Goal: Task Accomplishment & Management: Manage account settings

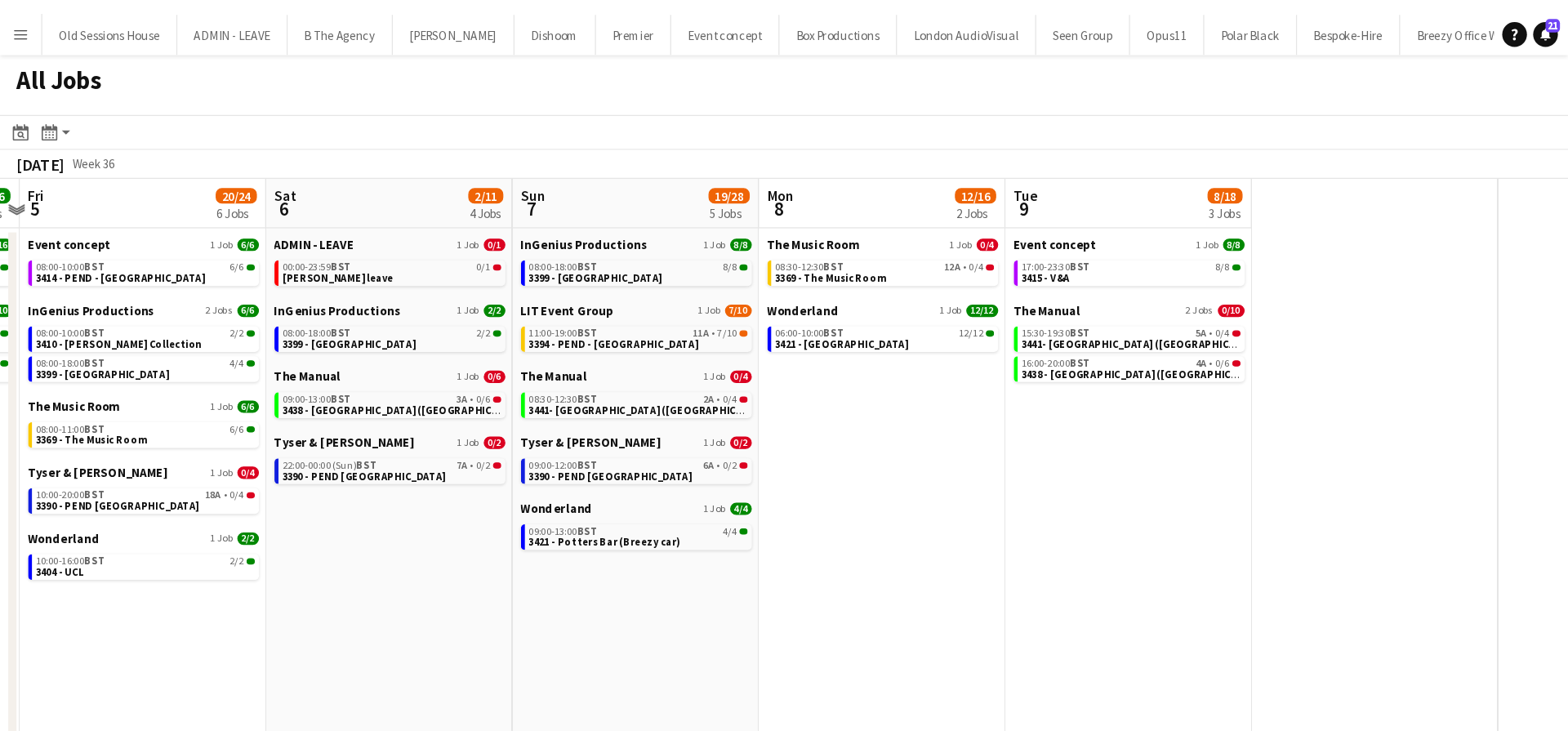
scroll to position [0, 570]
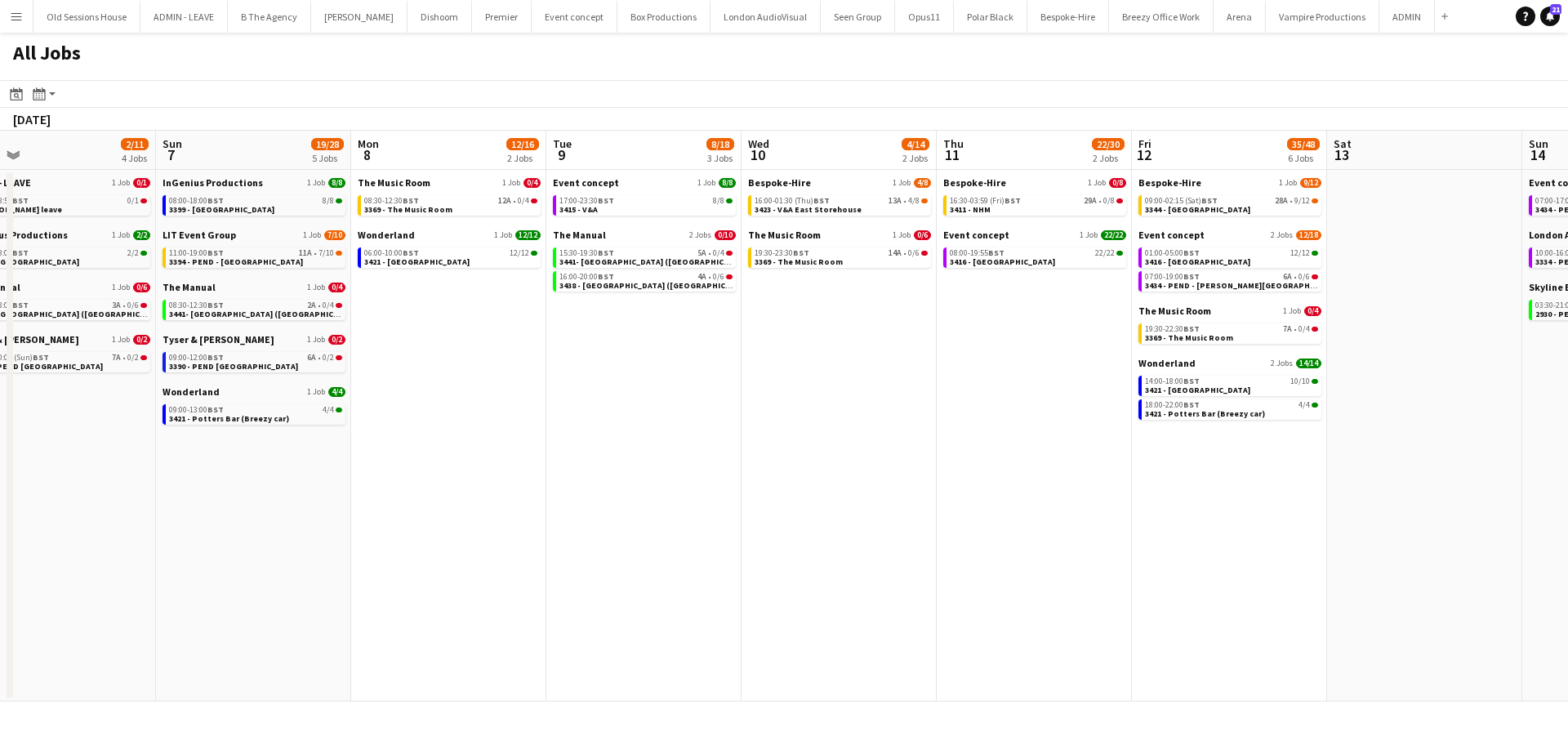
drag, startPoint x: 1045, startPoint y: 444, endPoint x: 421, endPoint y: 487, distance: 624.7
click at [404, 487] on app-calendar-viewport "Tue 2 6/7 4 Jobs Wed 3 12/13 5 Jobs Thu 4 26/26 3 Jobs Fri 5 20/24 6 Jobs Sat 6…" at bounding box center [784, 416] width 1568 height 571
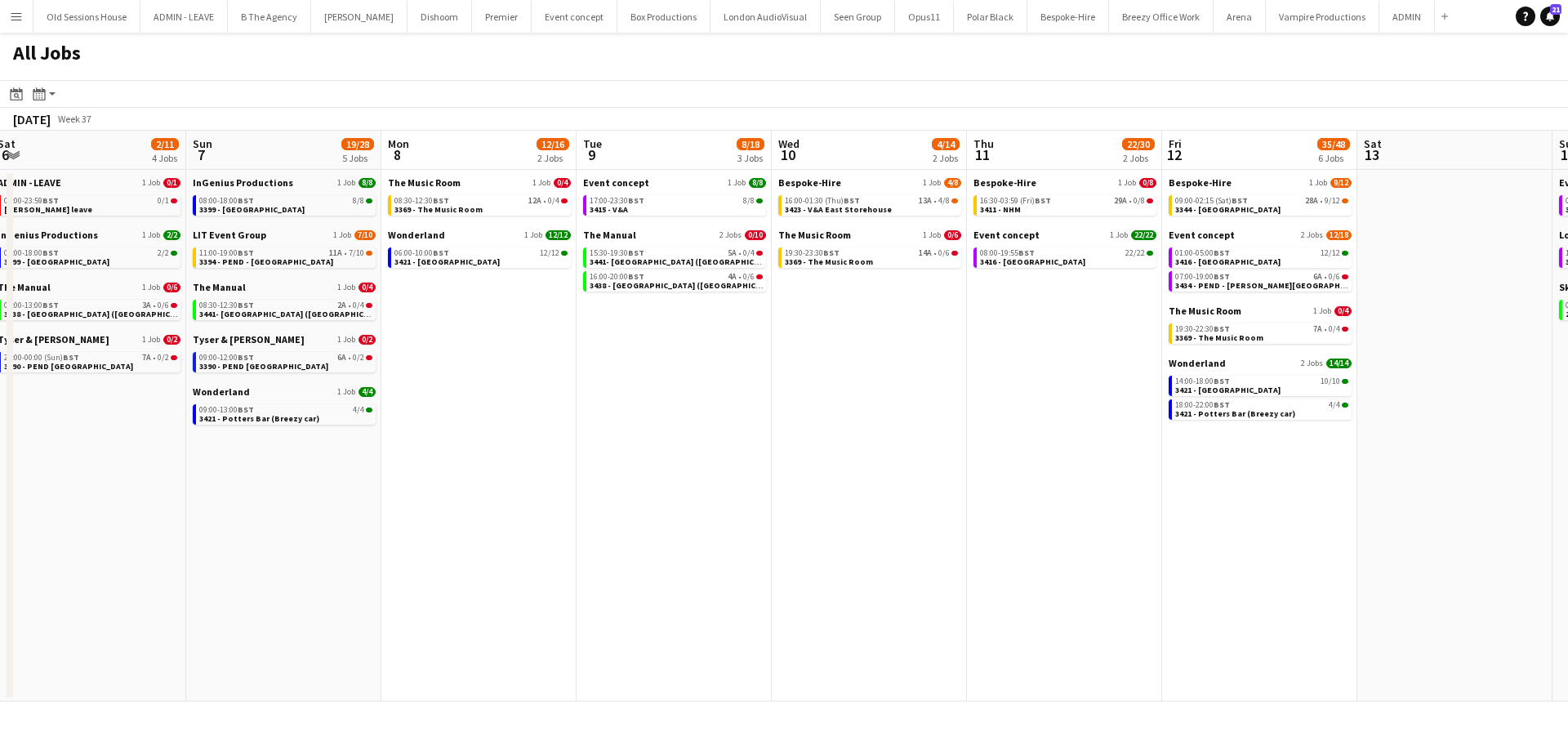
click at [486, 497] on app-all-jobs "All Jobs Date picker AUG 2025 AUG 2025 Monday M Tuesday T Wednesday W Thursday …" at bounding box center [784, 367] width 1568 height 669
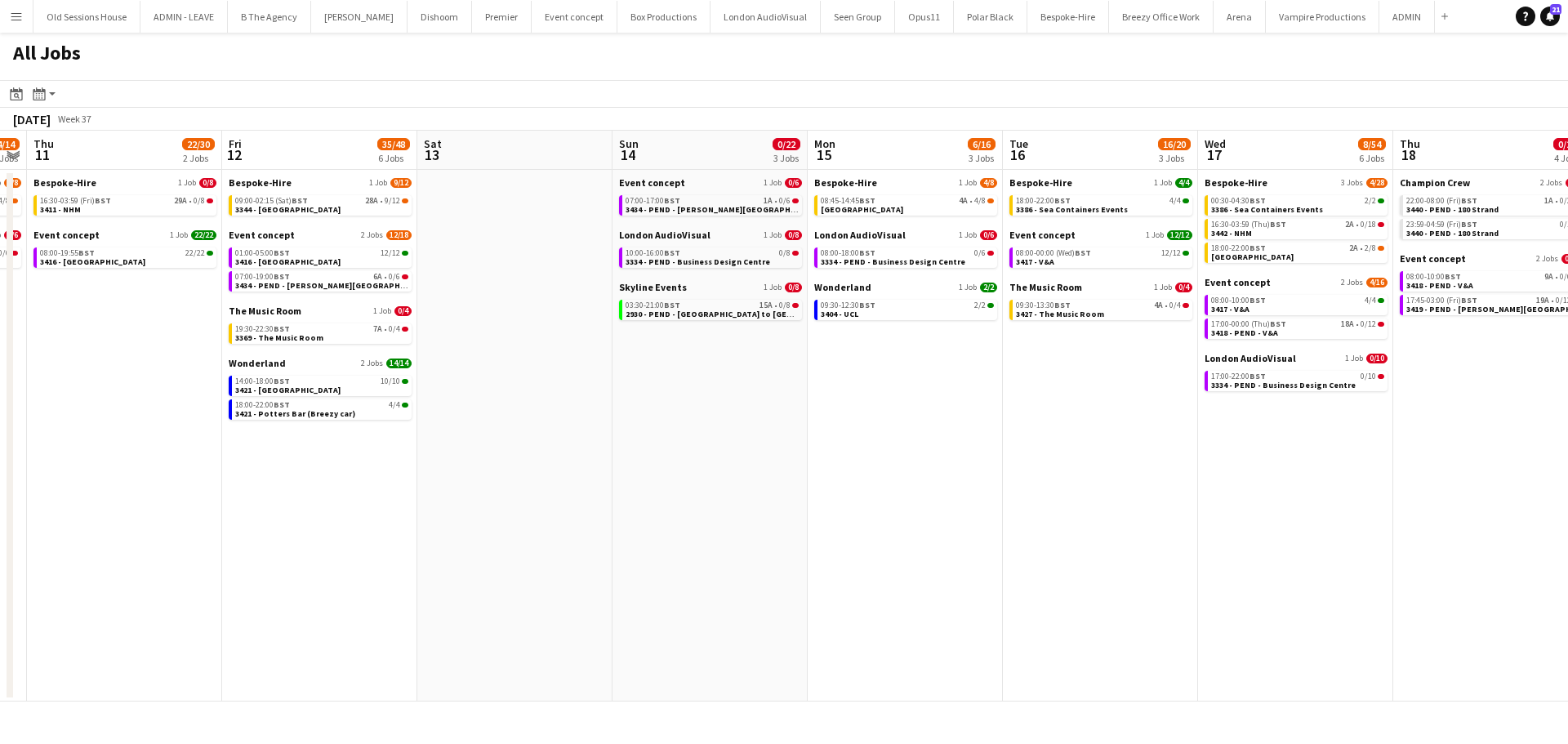
drag, startPoint x: 992, startPoint y: 485, endPoint x: 711, endPoint y: 483, distance: 281.8
click at [641, 487] on app-calendar-viewport "Sun 7 19/28 5 Jobs Mon 8 12/16 2 Jobs Tue 9 8/18 3 Jobs Wed 10 4/14 2 Jobs Thu …" at bounding box center [784, 416] width 1568 height 571
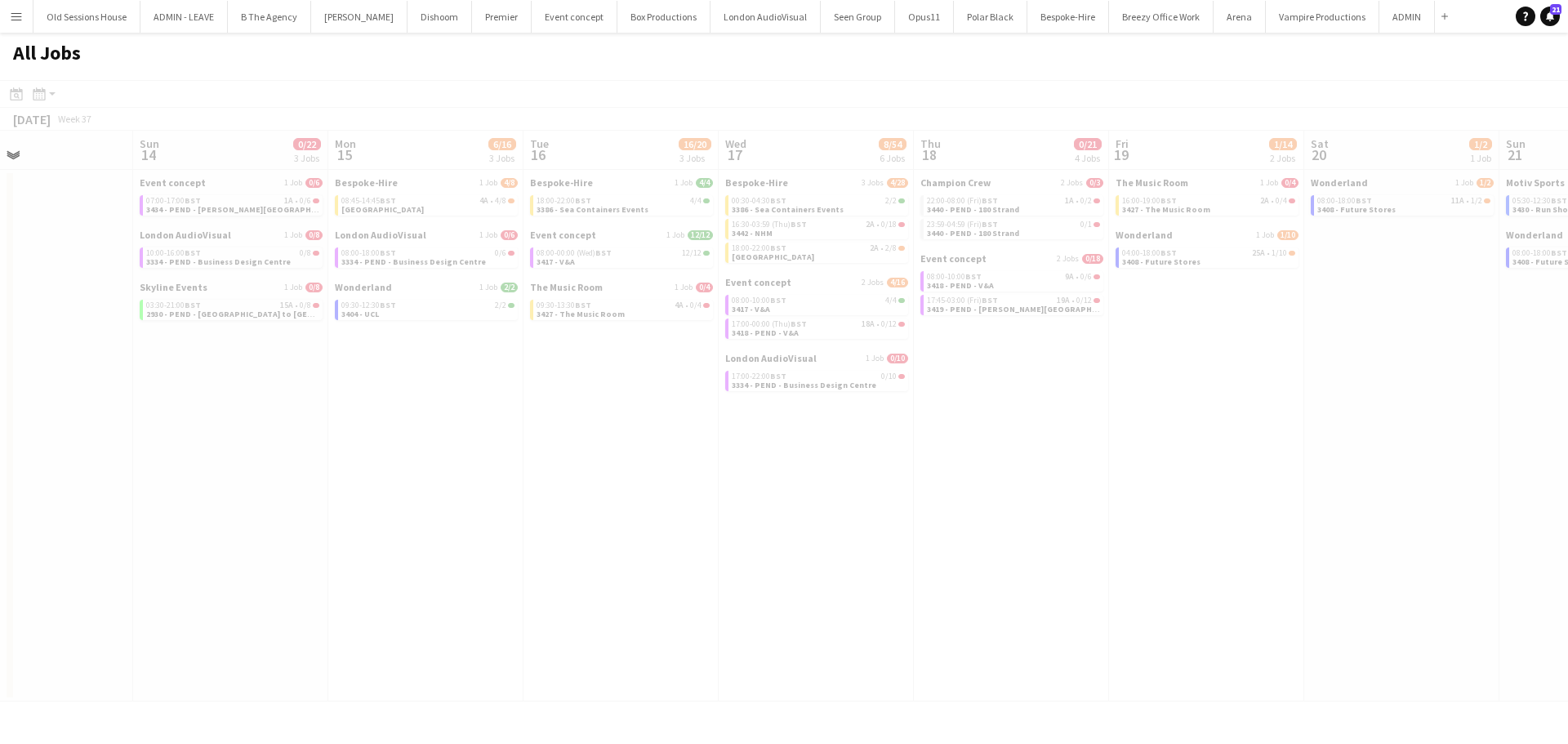
drag, startPoint x: 960, startPoint y: 480, endPoint x: 470, endPoint y: 474, distance: 490.1
click at [467, 475] on app-calendar-viewport "Thu 11 22/30 2 Jobs Fri 12 35/48 6 Jobs Sat 13 Sun 14 0/22 3 Jobs Mon 15 6/16 3…" at bounding box center [784, 416] width 1568 height 571
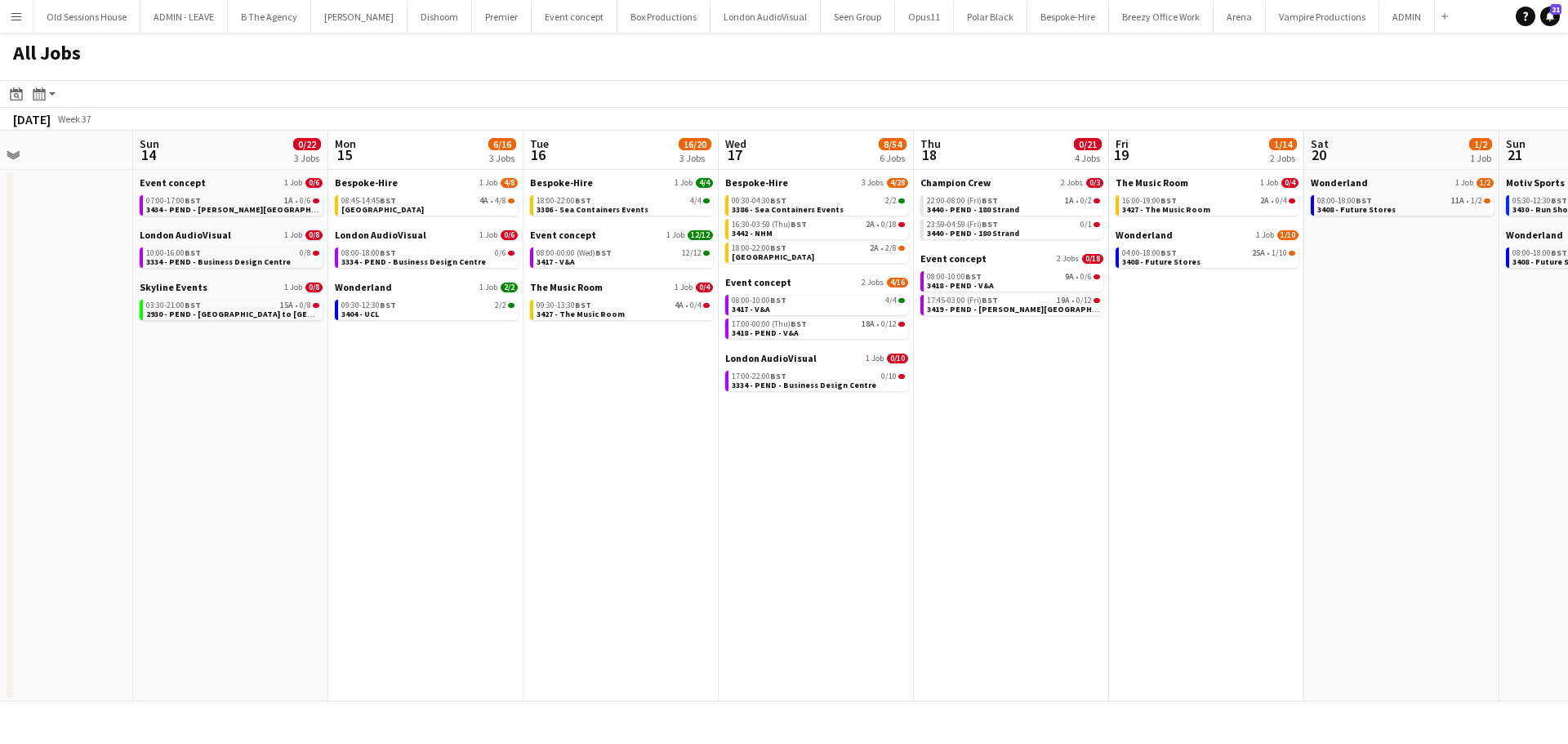
scroll to position [0, 630]
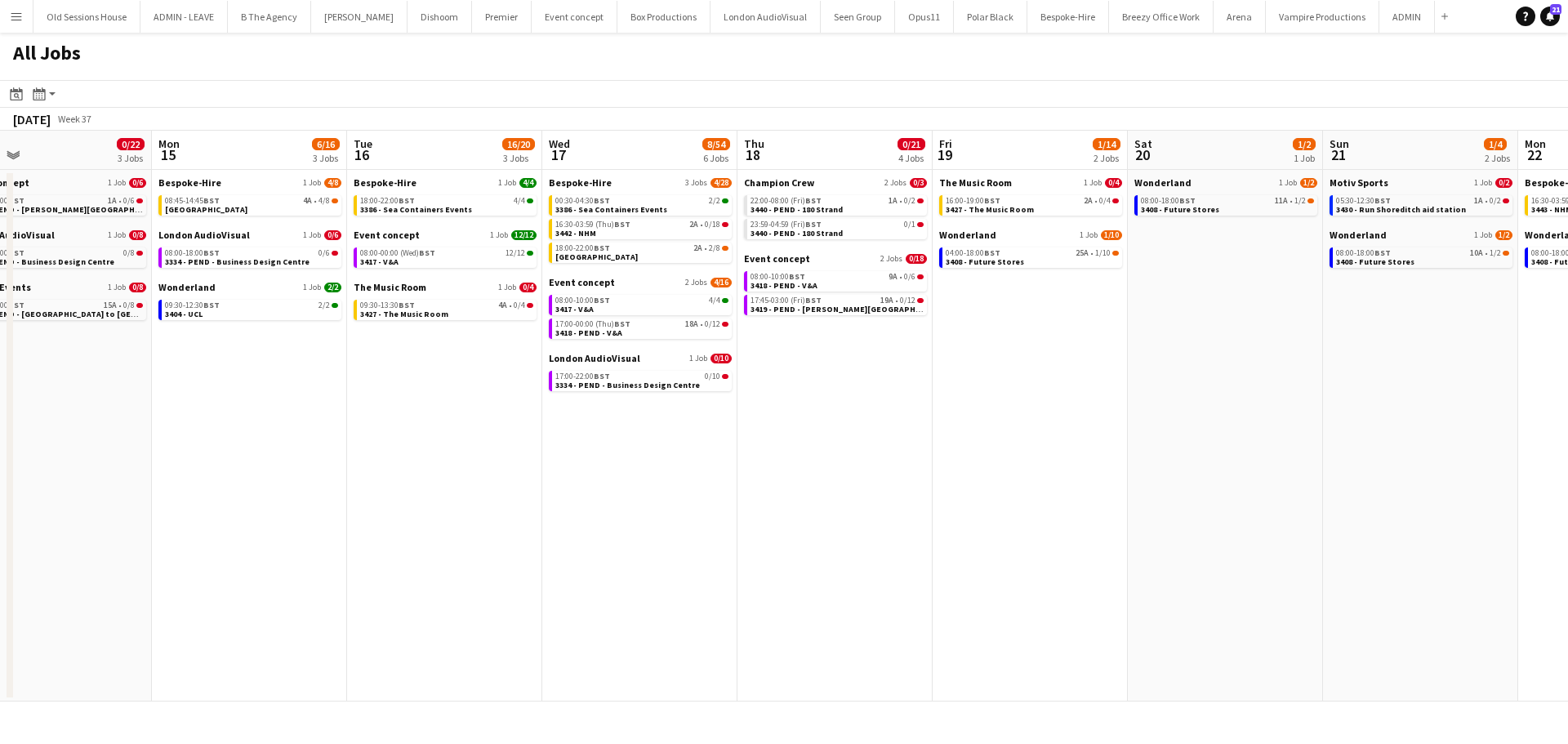
drag, startPoint x: 916, startPoint y: 479, endPoint x: 802, endPoint y: 479, distance: 113.5
click at [802, 479] on app-calendar-viewport "Thu 11 22/30 2 Jobs Fri 12 35/48 6 Jobs Sat 13 Sun 14 0/22 3 Jobs Mon 15 6/16 3…" at bounding box center [784, 416] width 1568 height 571
click at [805, 310] on span "3419 - PEND - Tate Britain" at bounding box center [849, 309] width 199 height 11
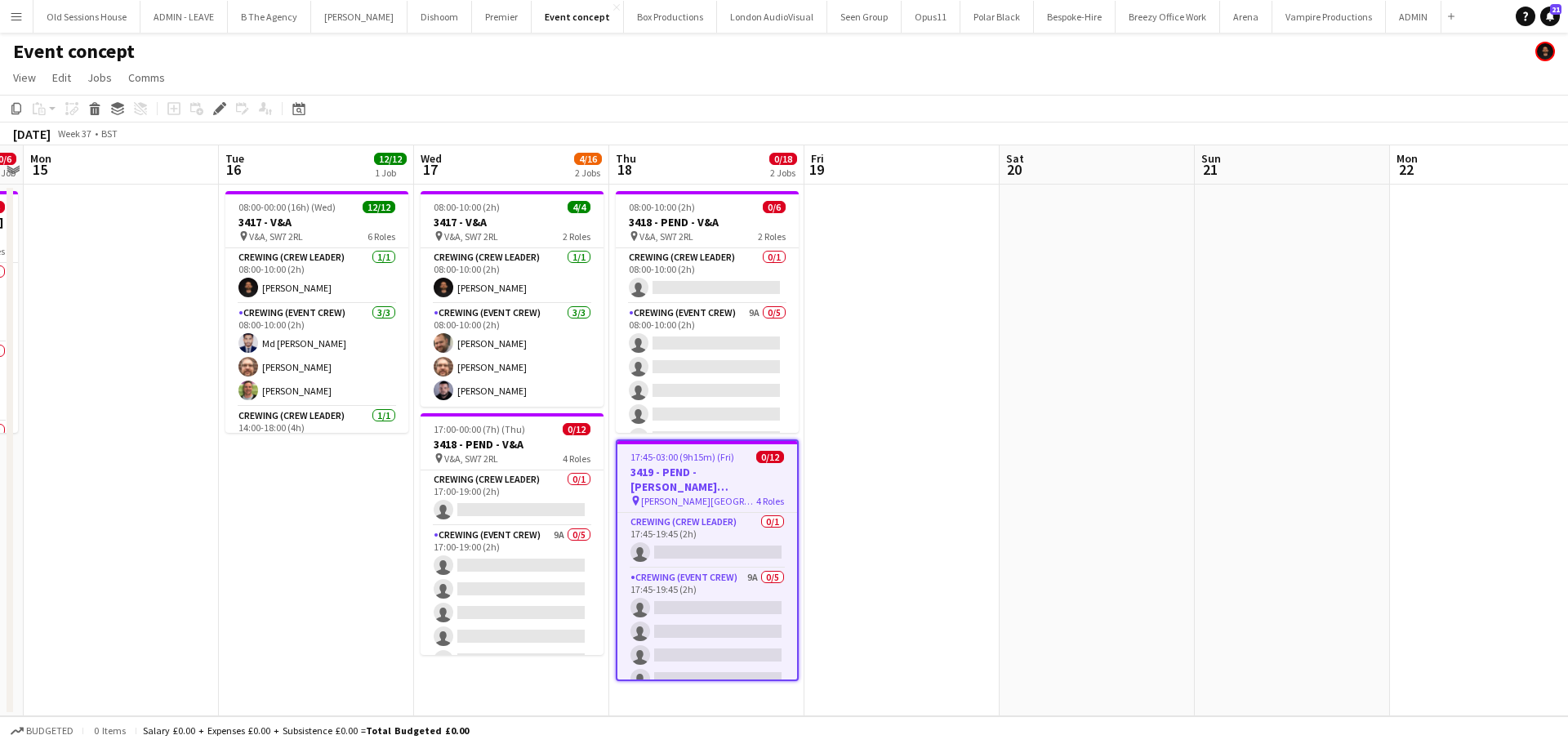
scroll to position [53, 0]
click at [707, 477] on h3 "3419 - PEND - Tate Britain" at bounding box center [708, 479] width 180 height 29
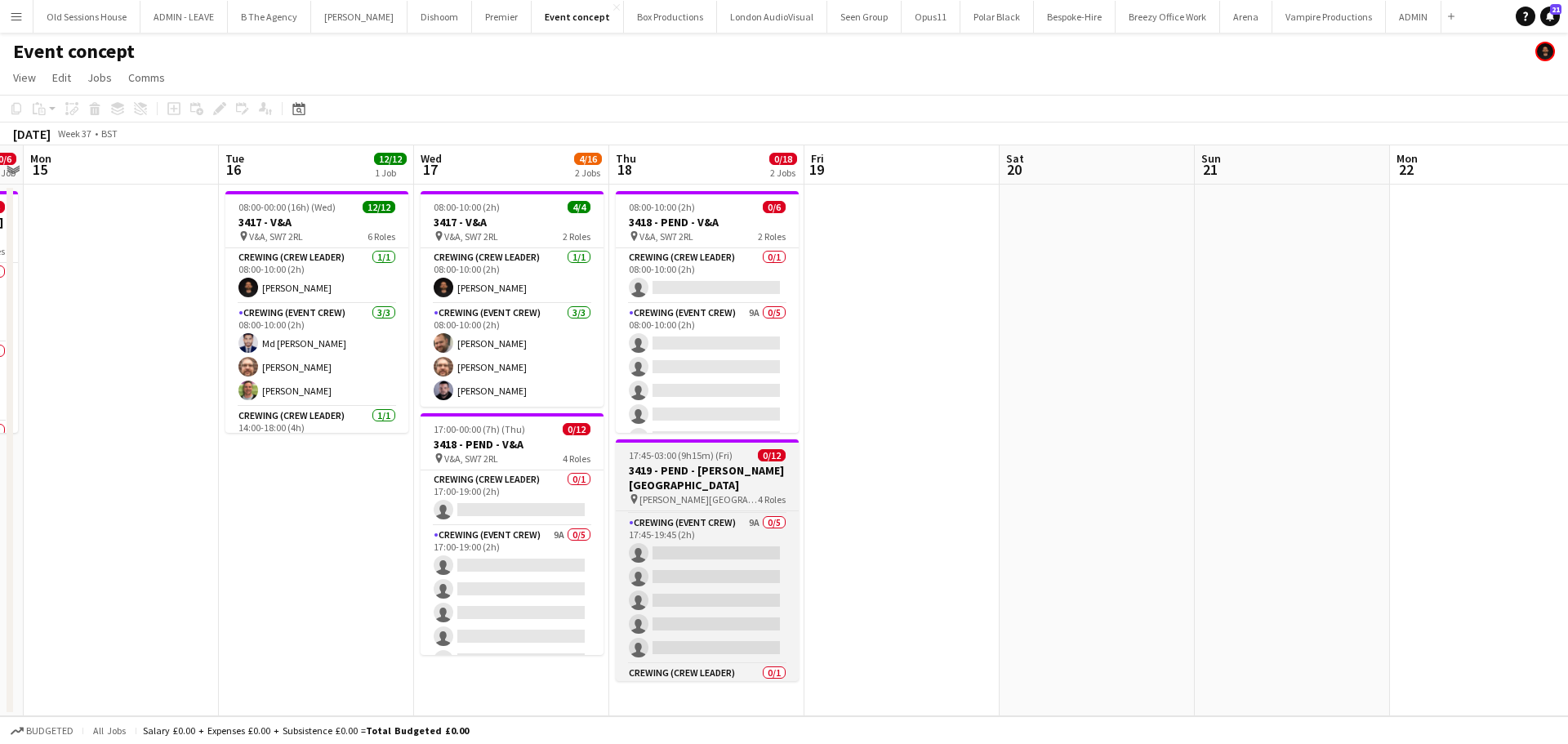
click at [707, 476] on h3 "3419 - PEND - Tate Britain" at bounding box center [707, 477] width 183 height 29
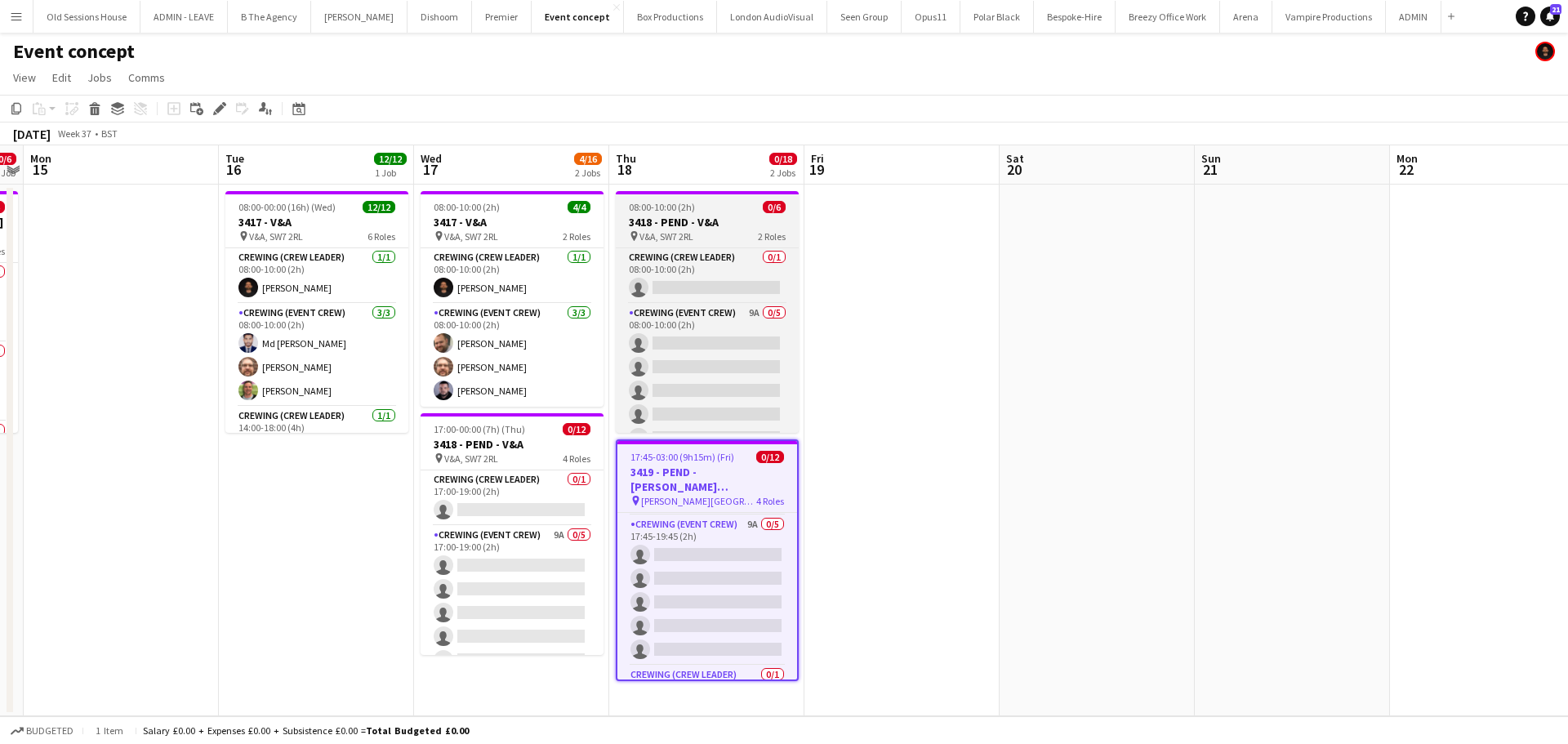
drag, startPoint x: 219, startPoint y: 118, endPoint x: 639, endPoint y: 239, distance: 436.7
click at [220, 118] on div "Edit" at bounding box center [220, 109] width 20 height 20
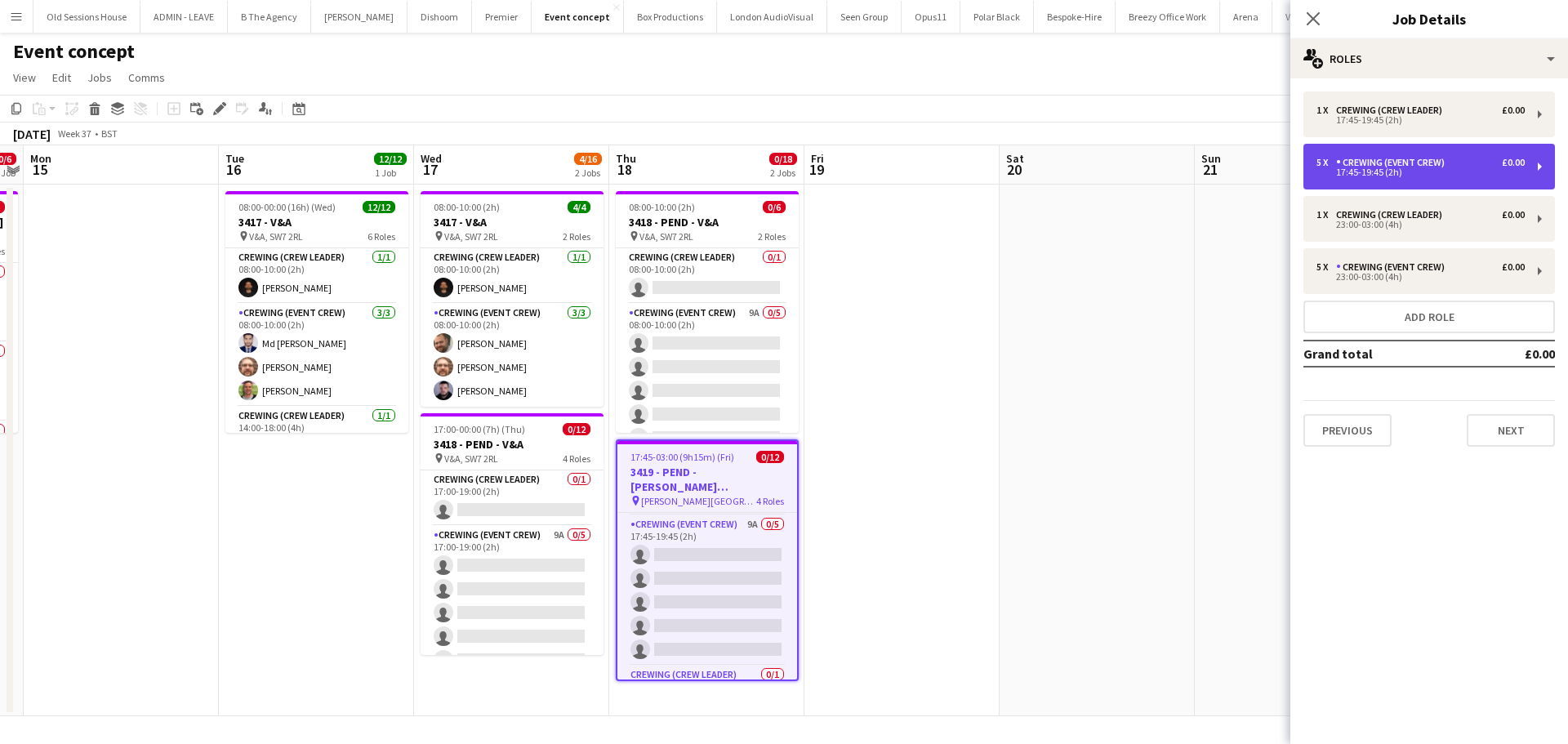
drag, startPoint x: 1455, startPoint y: 163, endPoint x: 1394, endPoint y: 172, distance: 61.0
click at [1455, 163] on div "5 x Crewing (Event Crew) £0.00" at bounding box center [1421, 162] width 208 height 11
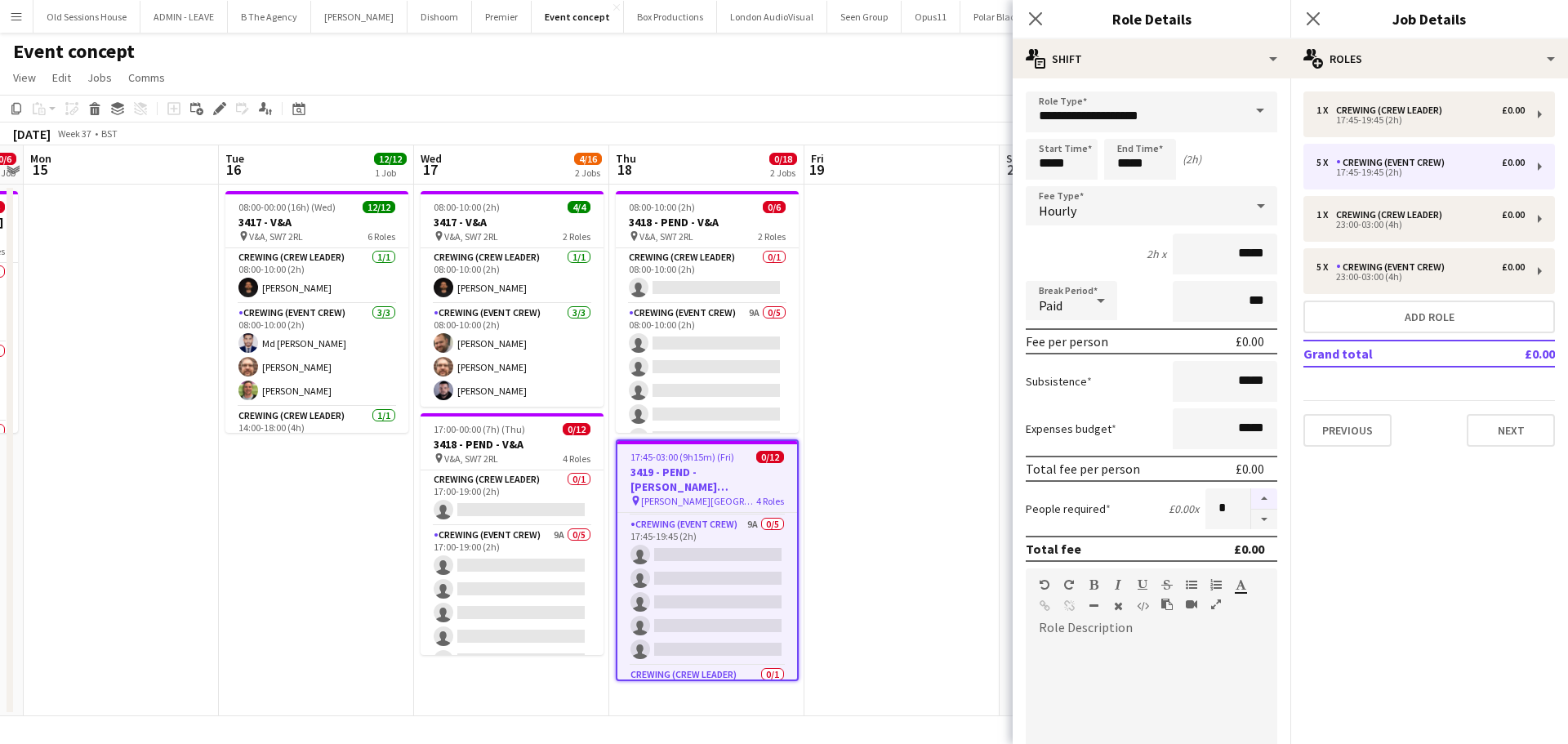
click at [1253, 494] on button "button" at bounding box center [1264, 498] width 26 height 21
type input "*"
drag, startPoint x: 1034, startPoint y: 18, endPoint x: 1022, endPoint y: 25, distance: 13.9
click at [1033, 17] on icon at bounding box center [1035, 18] width 13 height 13
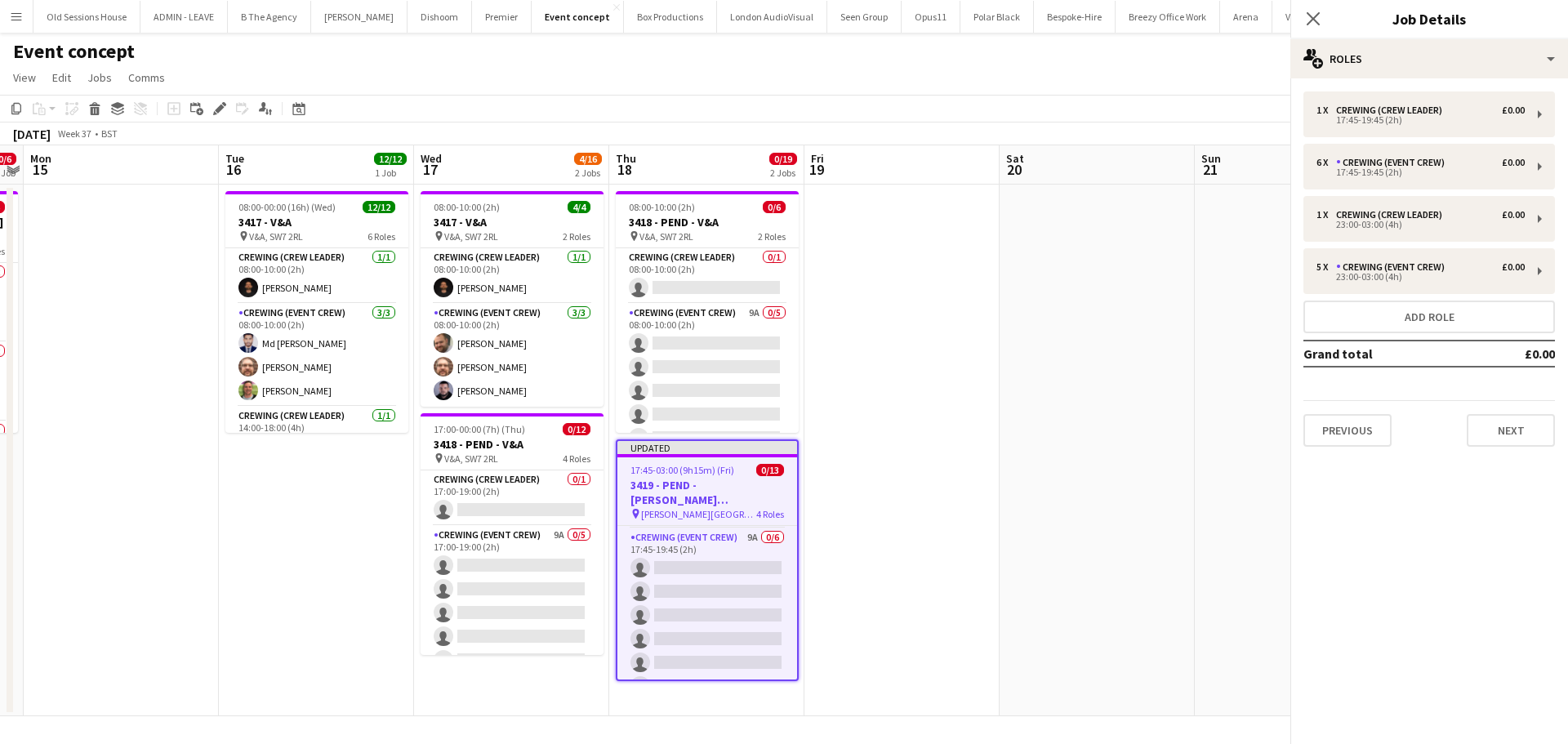
click at [880, 581] on app-date-cell at bounding box center [902, 451] width 195 height 532
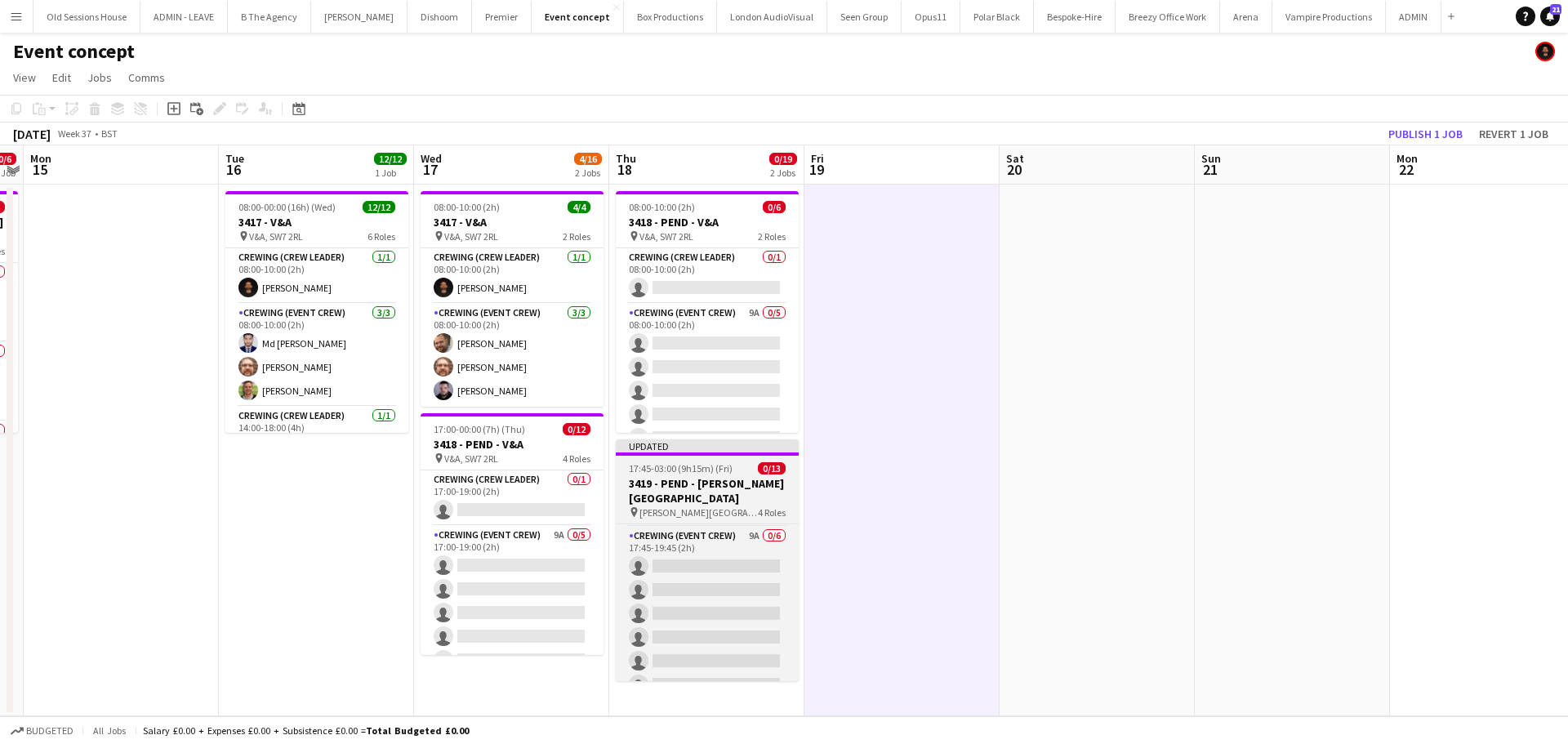
scroll to position [0, 0]
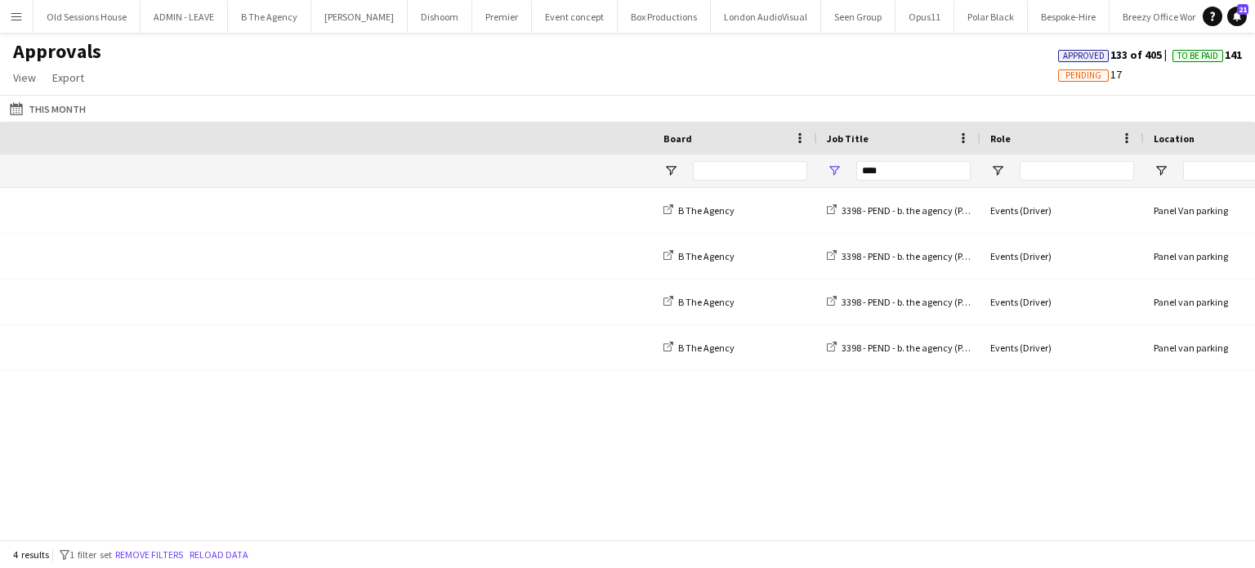
scroll to position [0, 856]
